Goal: Contribute content: Add original content to the website for others to see

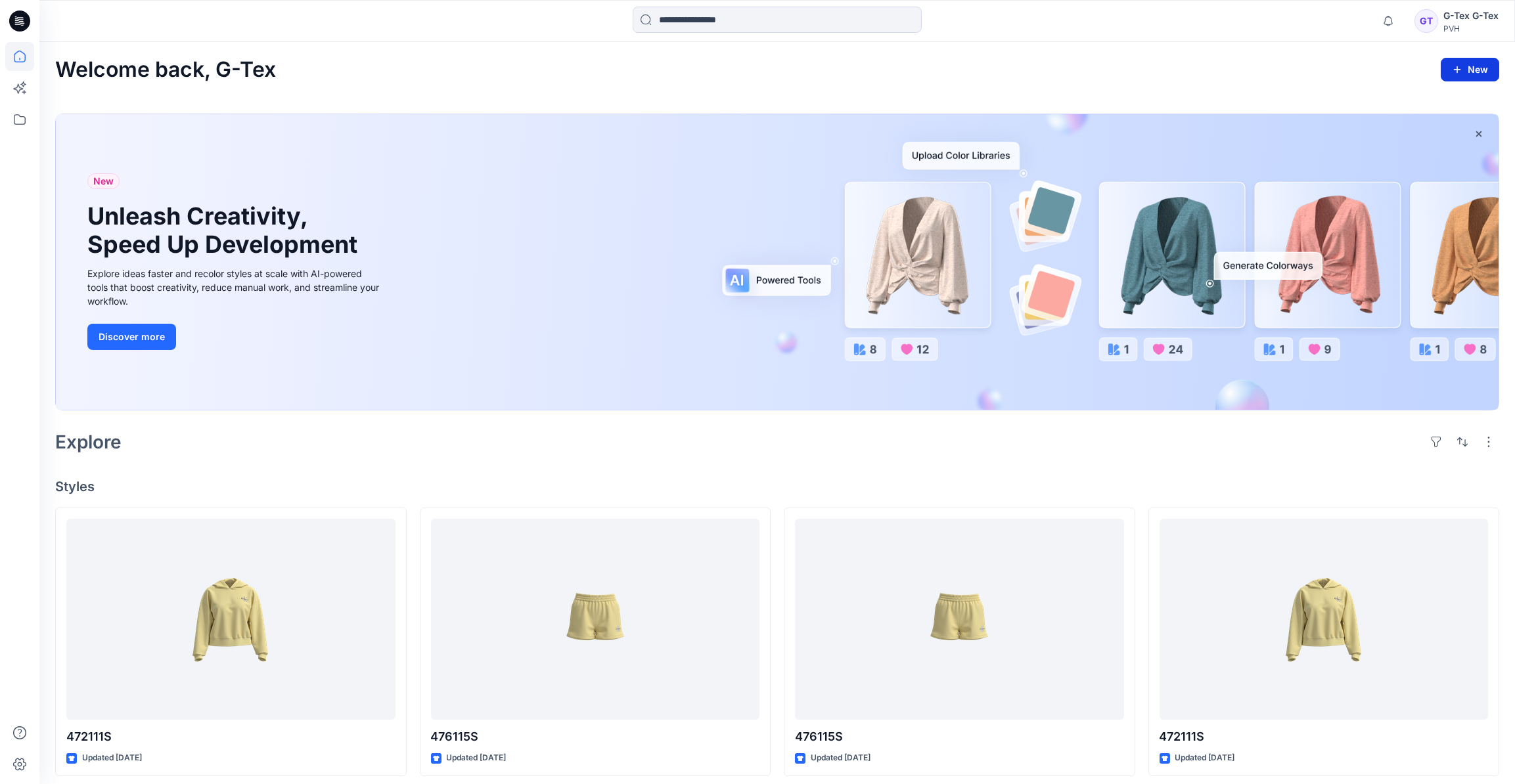
click at [1474, 67] on button "New" at bounding box center [1470, 69] width 58 height 23
click at [1462, 106] on button "New Style" at bounding box center [1440, 102] width 113 height 26
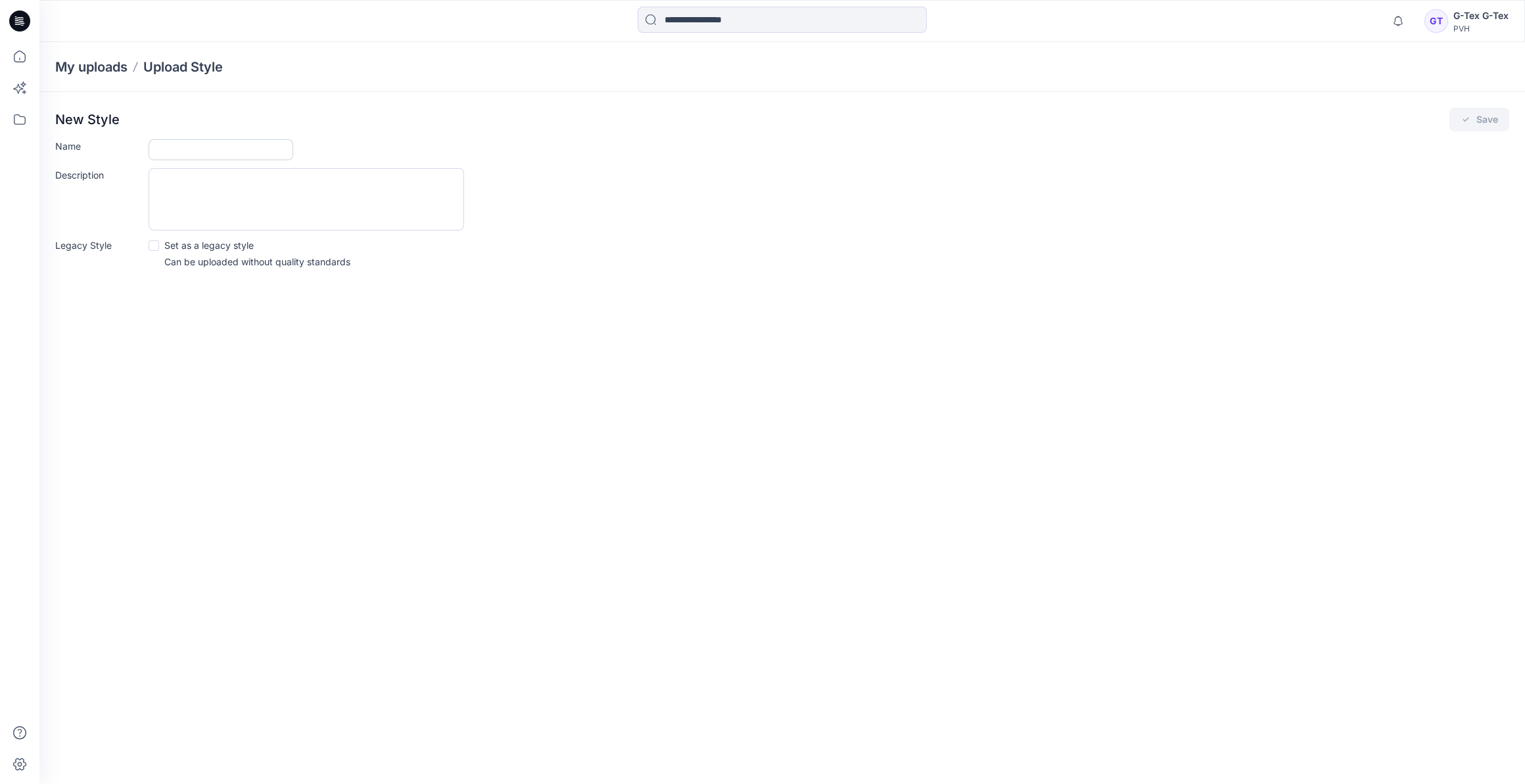
click at [193, 151] on input "Name" at bounding box center [220, 150] width 144 height 21
type input "********"
click at [1487, 177] on div "Description" at bounding box center [782, 199] width 1454 height 62
click at [903, 242] on div "Legacy Style Set as a legacy style Can be uploaded without quality standards" at bounding box center [782, 253] width 1454 height 30
click at [19, 58] on icon at bounding box center [19, 57] width 29 height 29
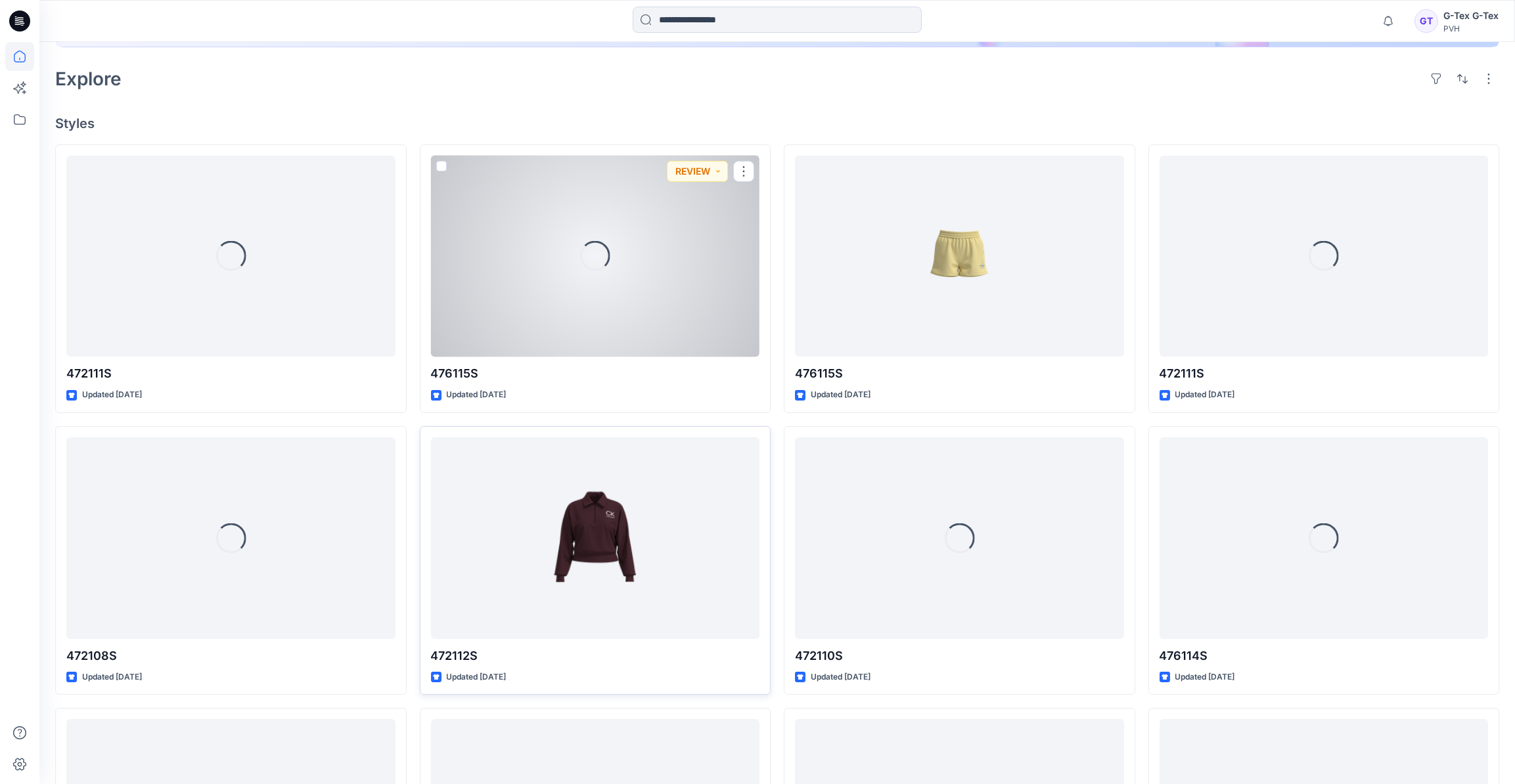
scroll to position [358, 0]
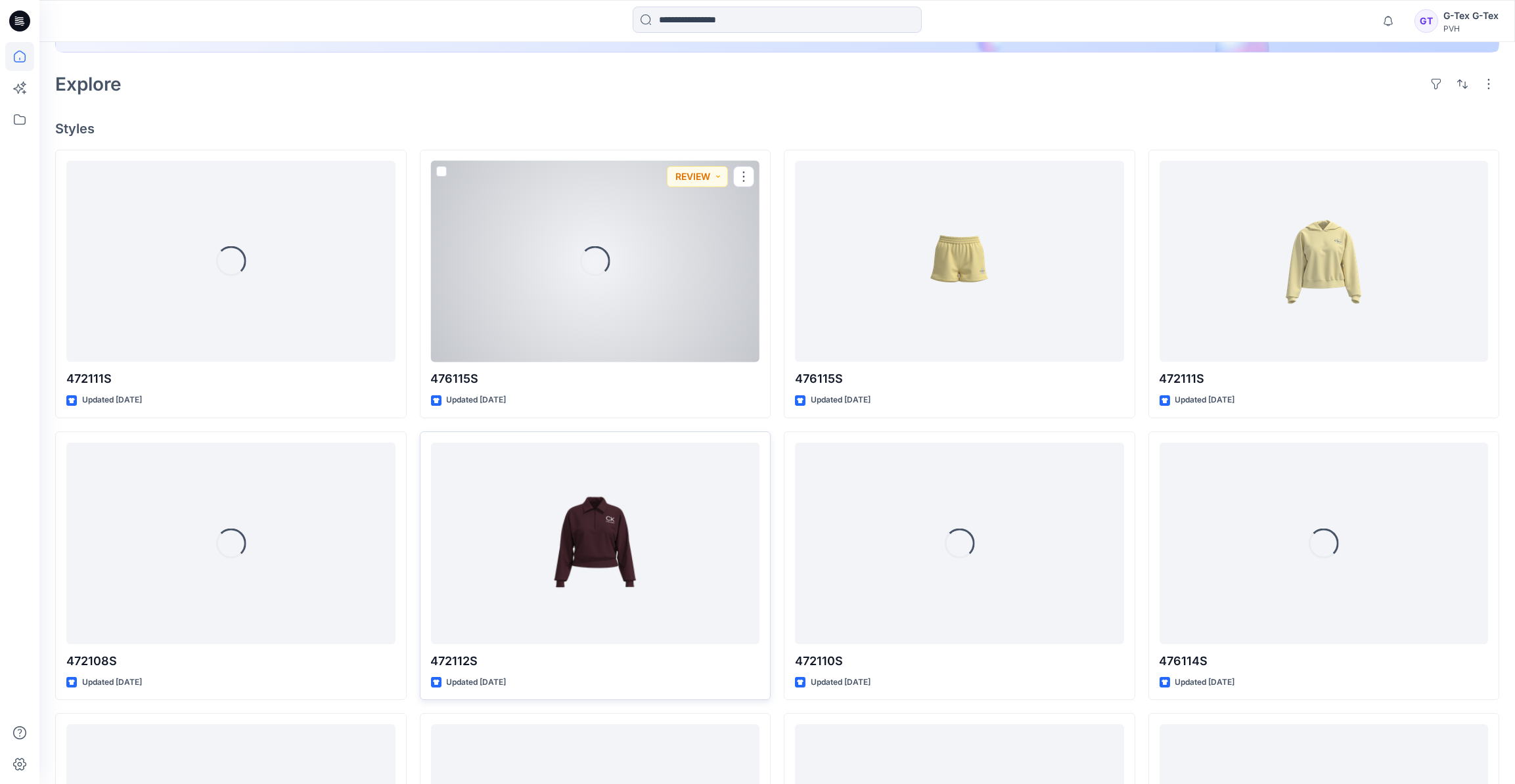
click at [599, 229] on div "Loading..." at bounding box center [595, 262] width 329 height 202
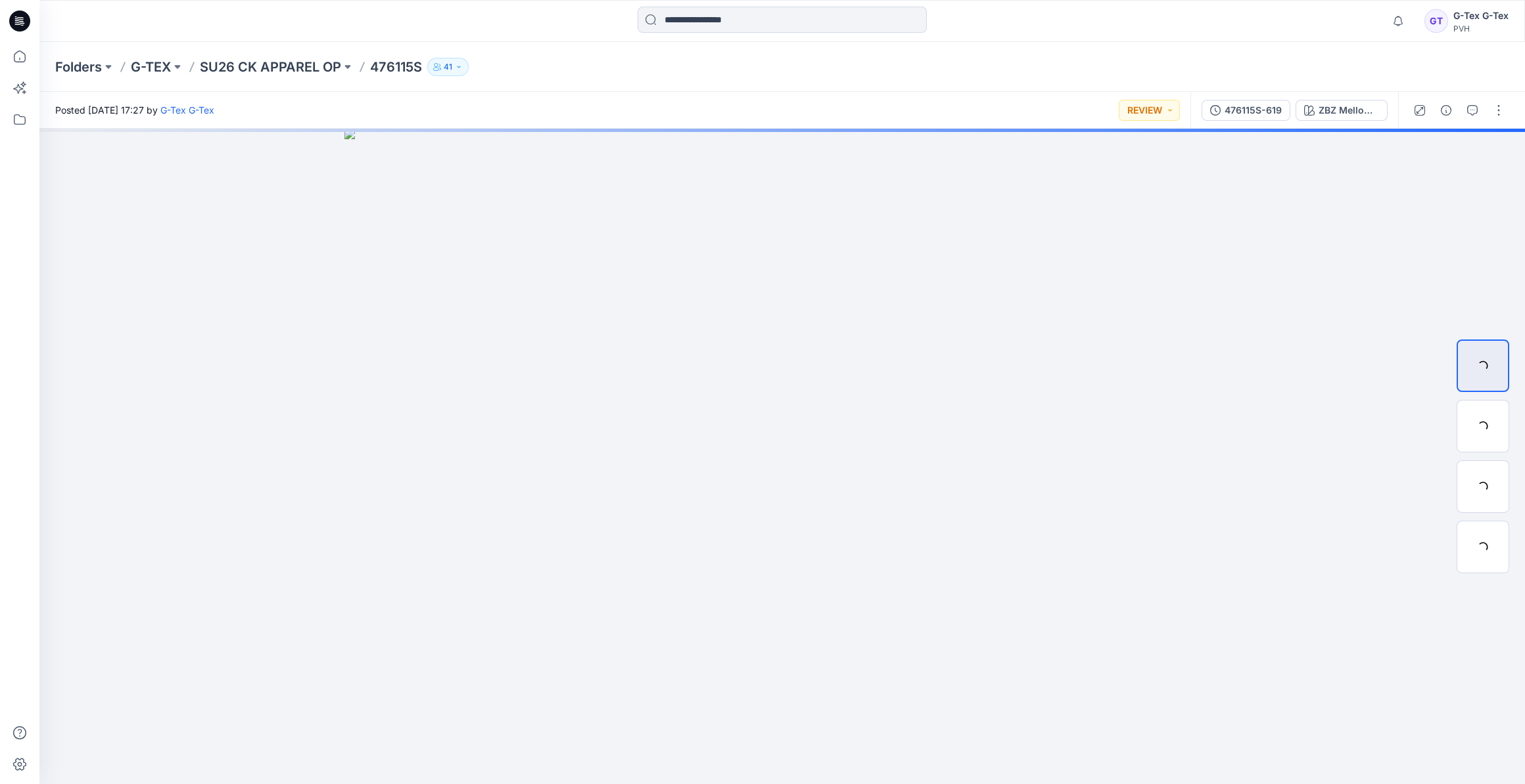
drag, startPoint x: 1510, startPoint y: 117, endPoint x: 1322, endPoint y: 300, distance: 262.4
click at [1322, 784] on div at bounding box center [762, 784] width 1525 height 0
click at [1494, 104] on button "button" at bounding box center [1498, 110] width 21 height 21
click at [1389, 173] on button "Edit" at bounding box center [1442, 177] width 121 height 24
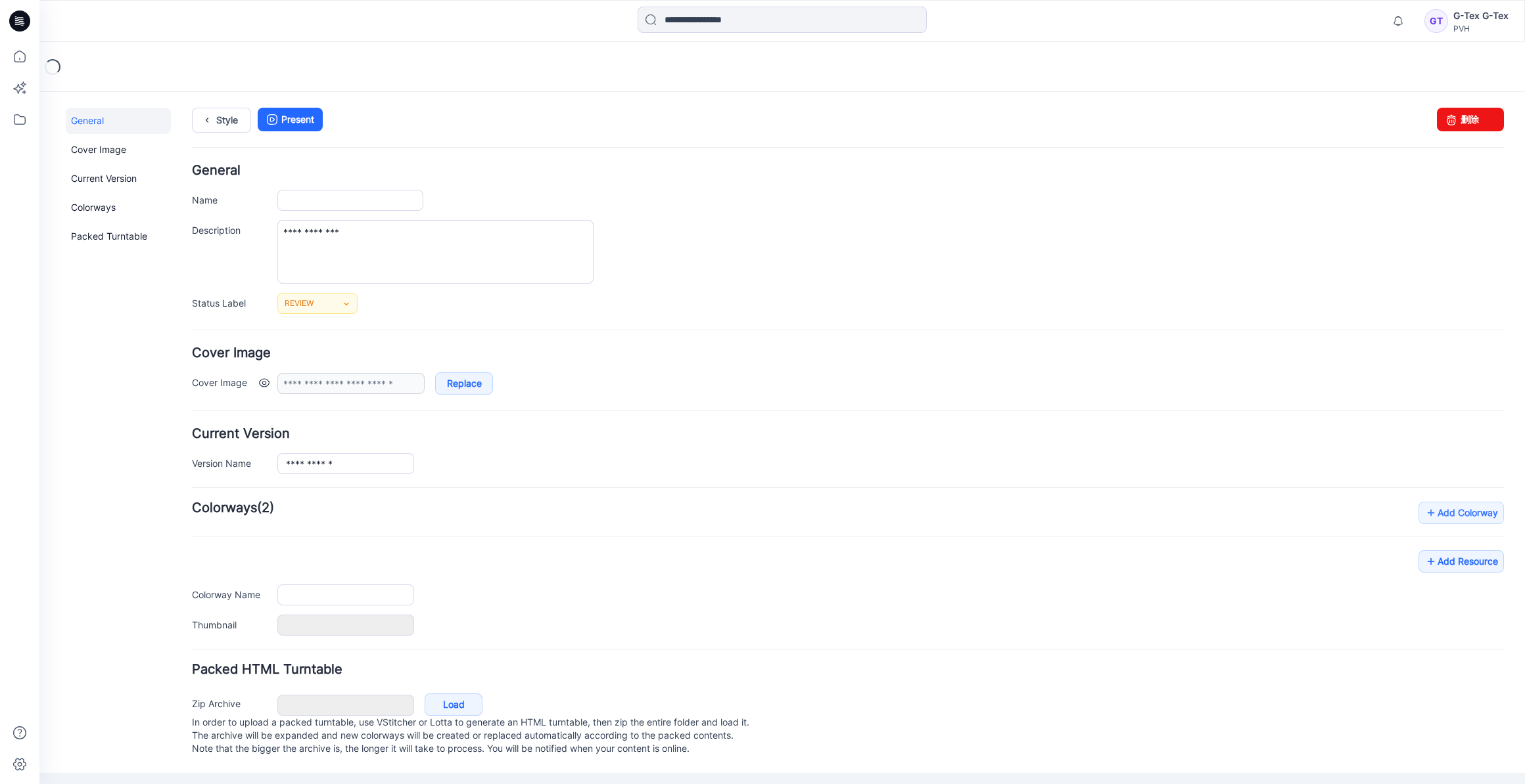
type input "*******"
type input "**********"
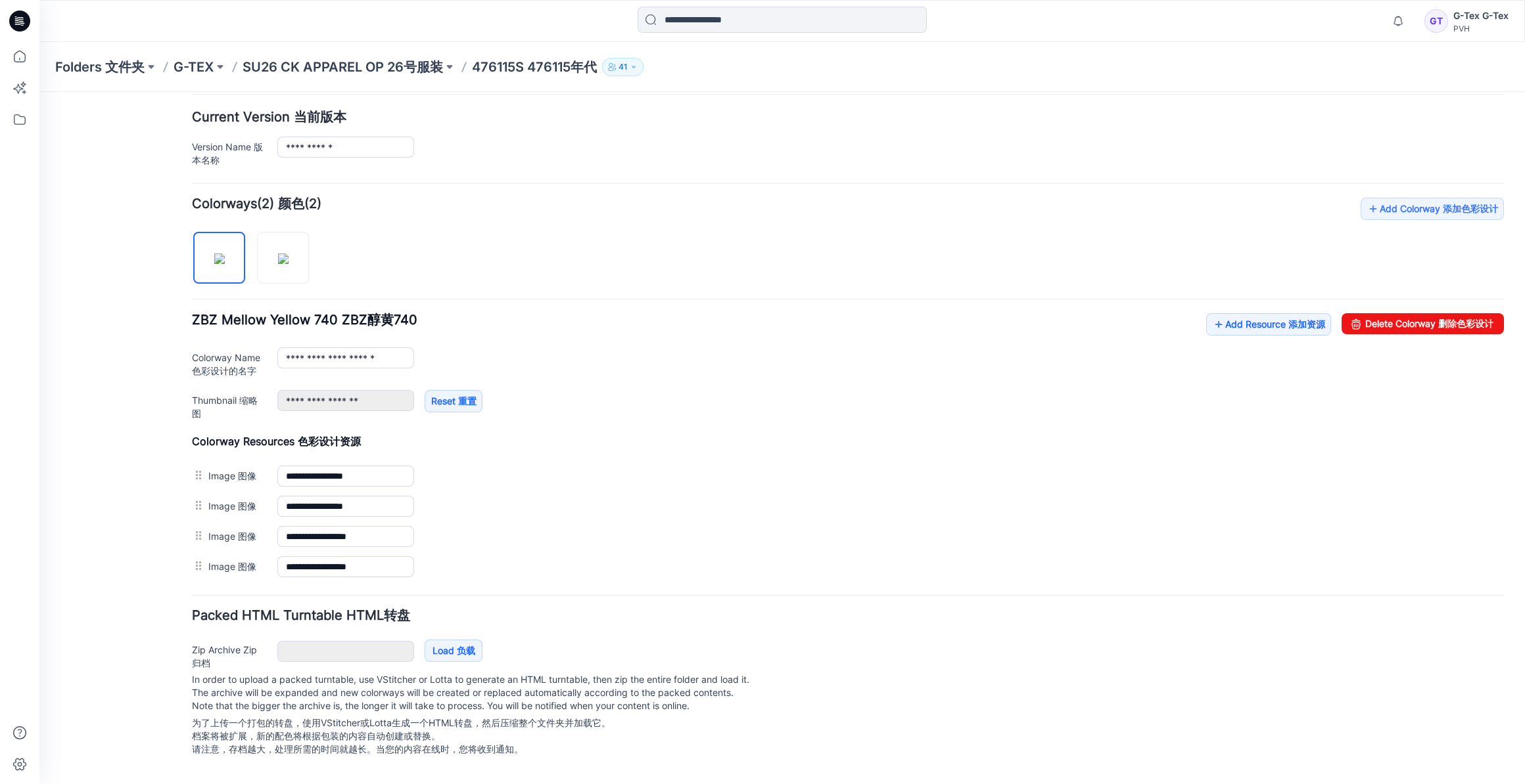
scroll to position [335, 0]
click at [1121, 610] on h4 "Packed HTML Turntable HTML转盘" at bounding box center [848, 616] width 1312 height 12
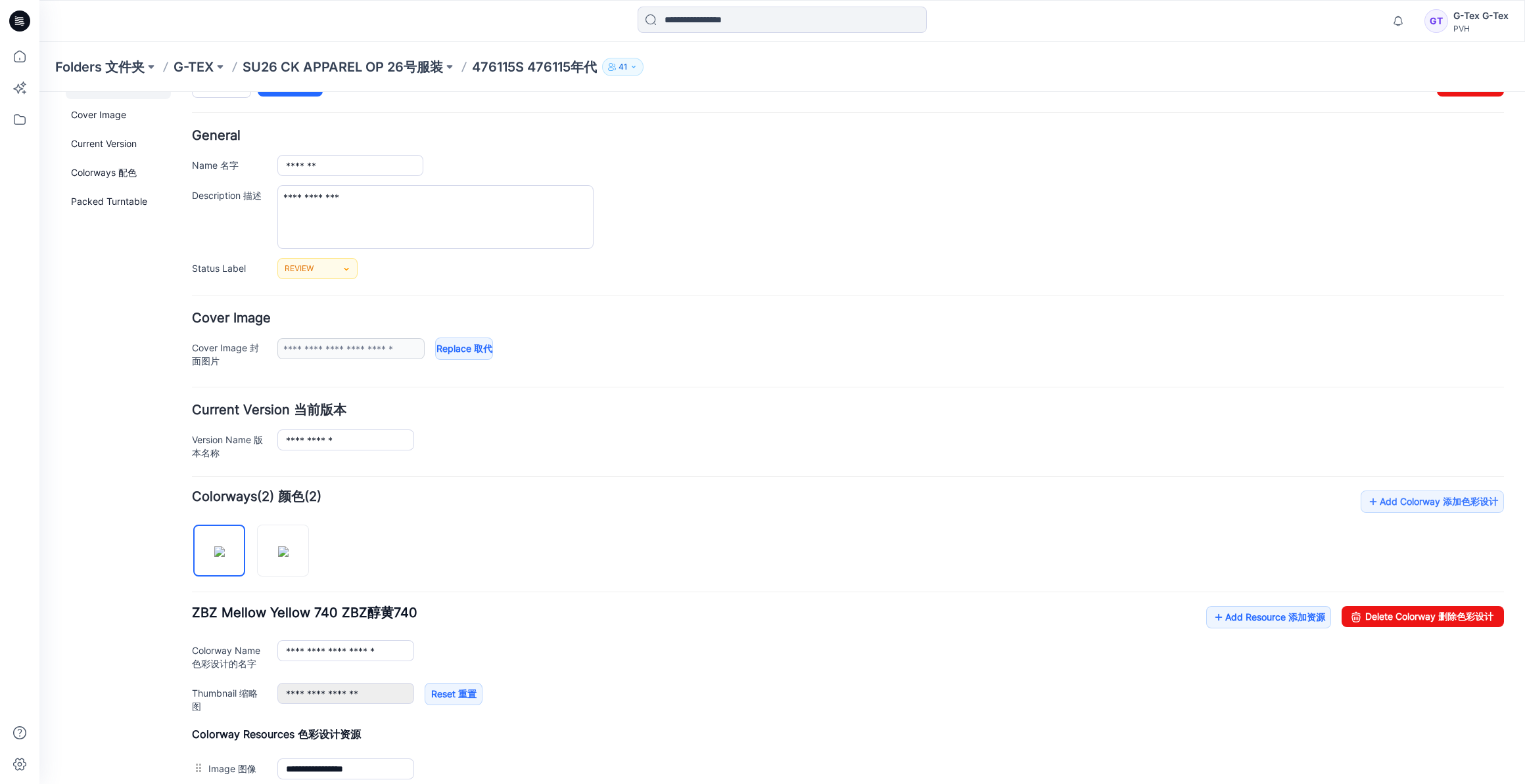
scroll to position [0, 0]
